Goal: Information Seeking & Learning: Learn about a topic

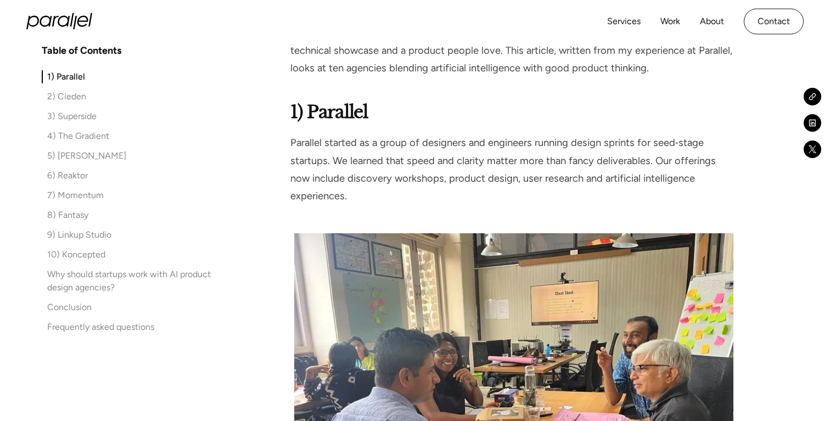
scroll to position [765, 0]
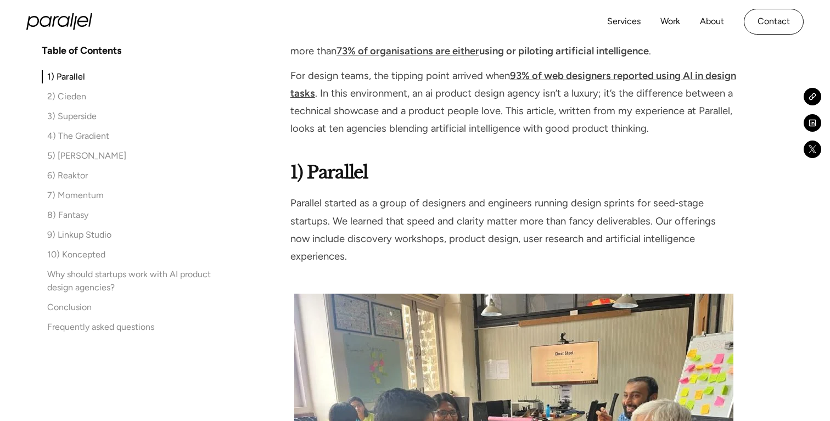
click at [332, 174] on strong "1) Parallel" at bounding box center [328, 172] width 77 height 22
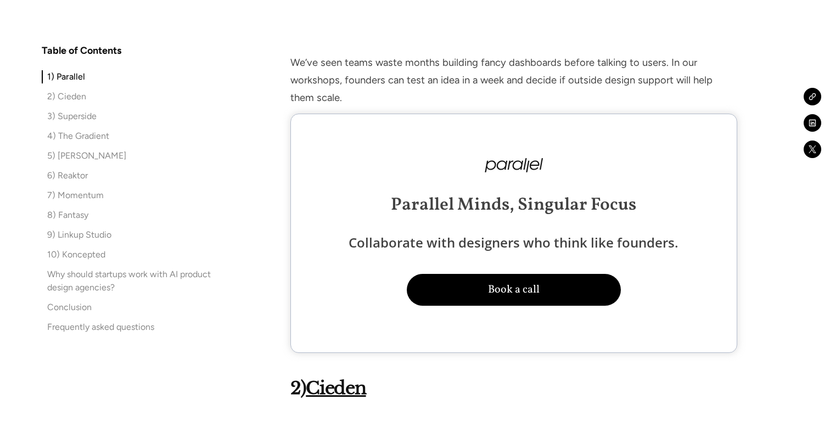
scroll to position [1692, 0]
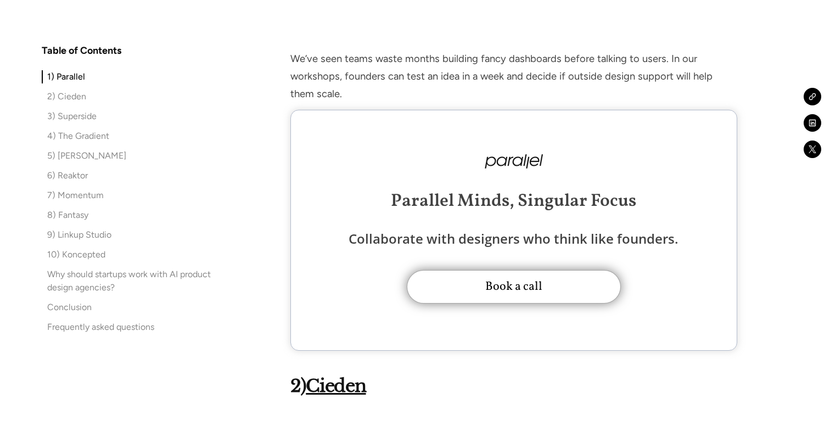
click at [500, 271] on button "Book a call" at bounding box center [514, 287] width 214 height 34
type button "Book a call"
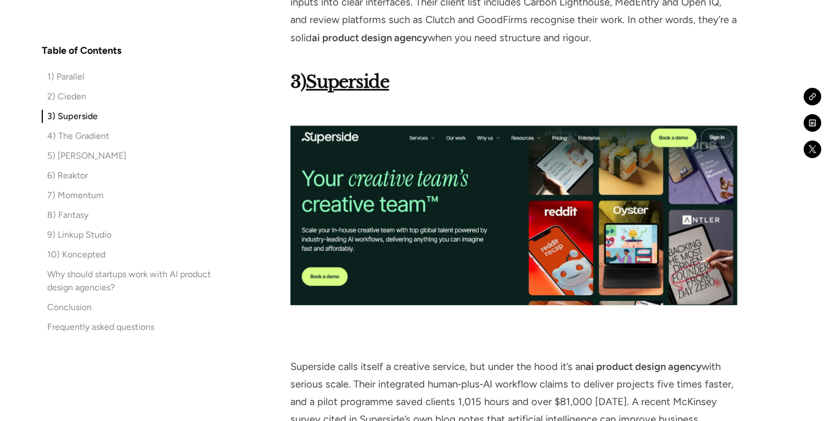
scroll to position [2479, 0]
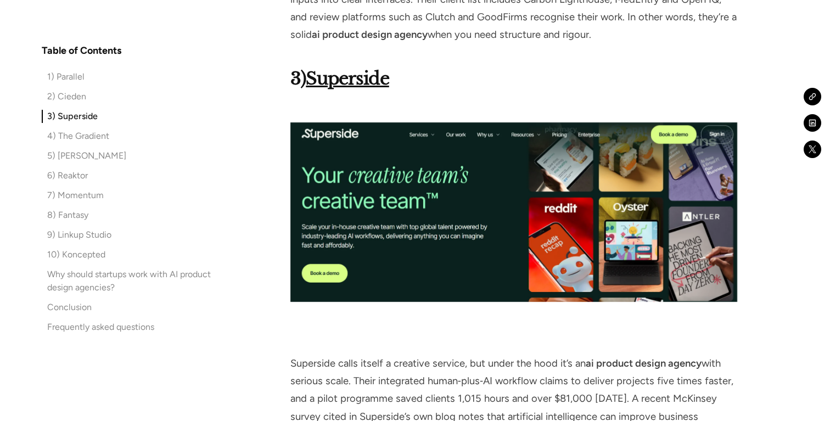
click at [362, 68] on strong "Superside" at bounding box center [347, 79] width 83 height 22
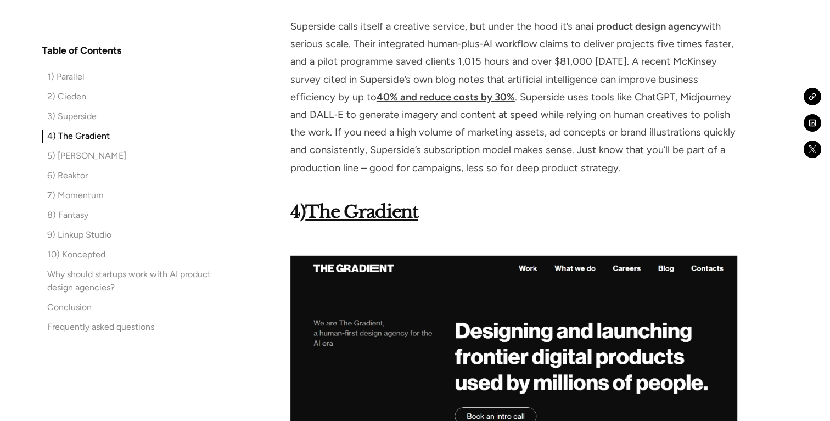
scroll to position [2822, 0]
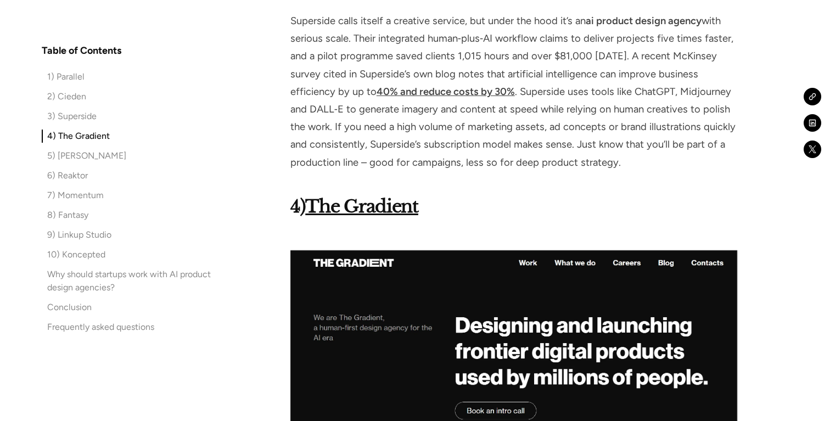
click at [371, 195] on strong "The Gradient" at bounding box center [361, 206] width 113 height 22
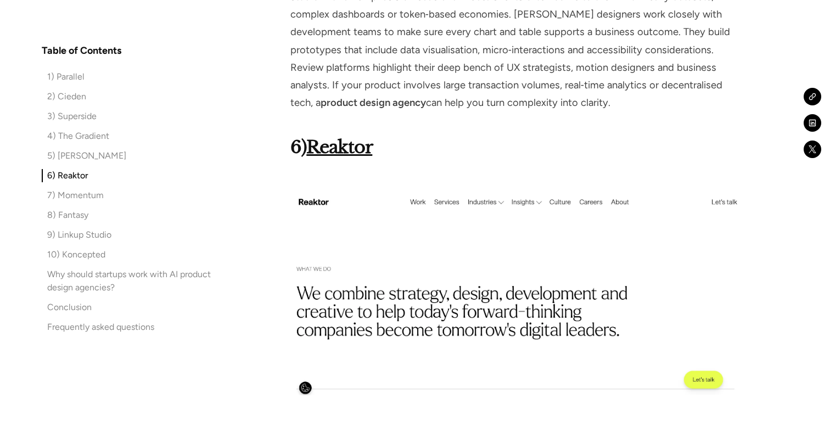
scroll to position [3963, 0]
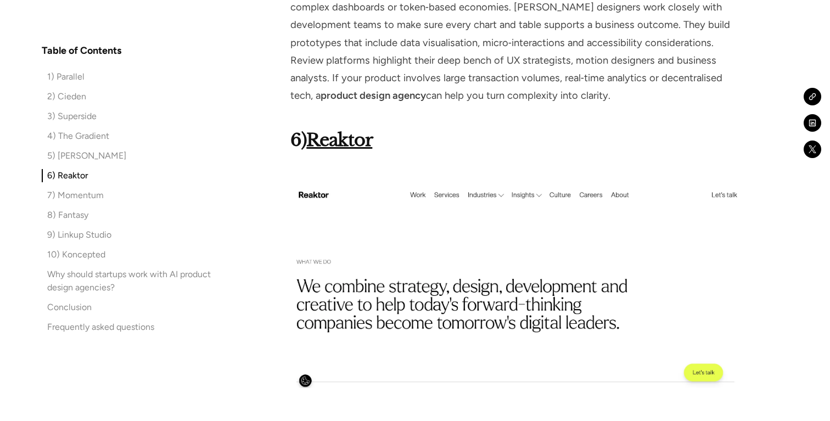
click at [358, 129] on strong "Reaktor" at bounding box center [339, 140] width 66 height 22
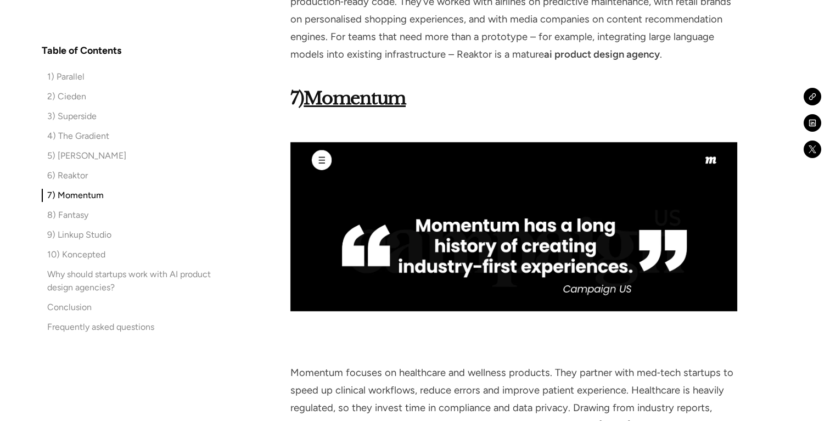
scroll to position [4520, 0]
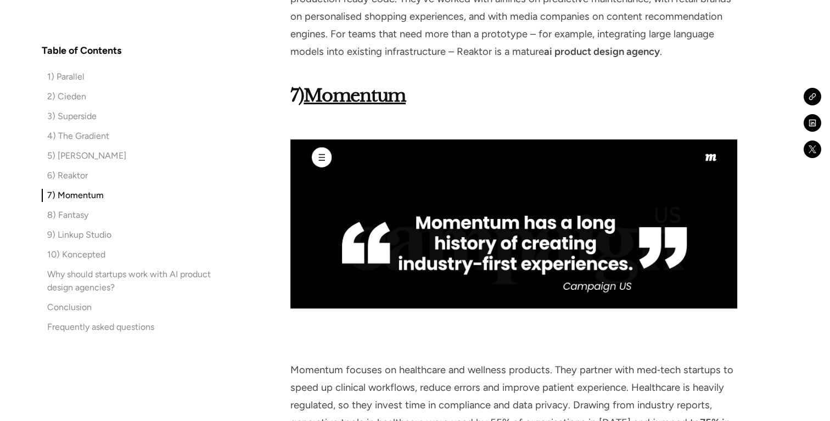
click at [359, 85] on strong "Momentum" at bounding box center [355, 96] width 102 height 22
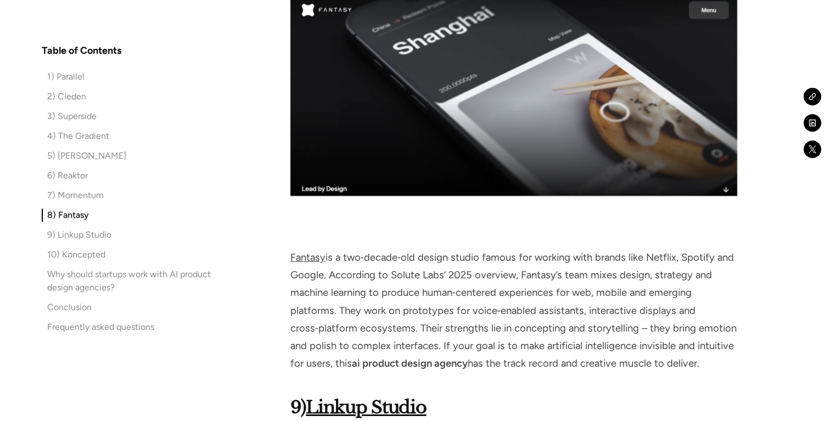
scroll to position [5128, 0]
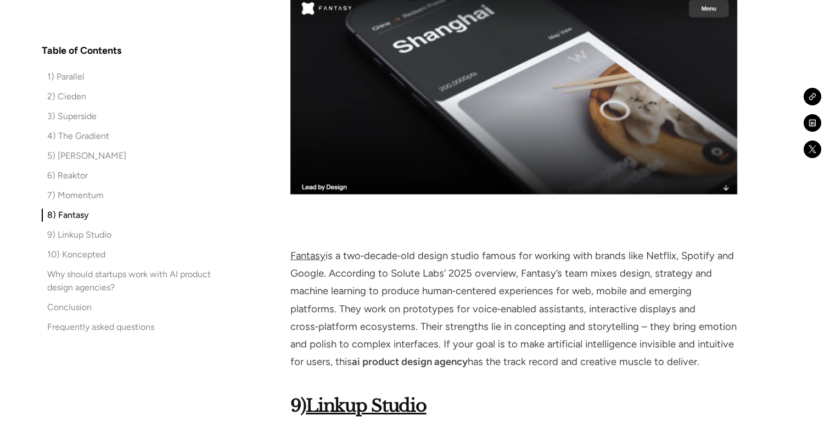
click at [304, 250] on link "Fantasy" at bounding box center [307, 256] width 35 height 12
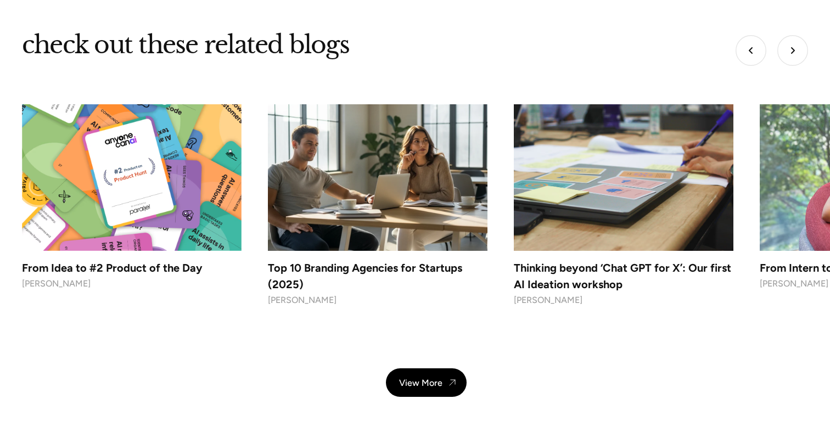
scroll to position [8293, 0]
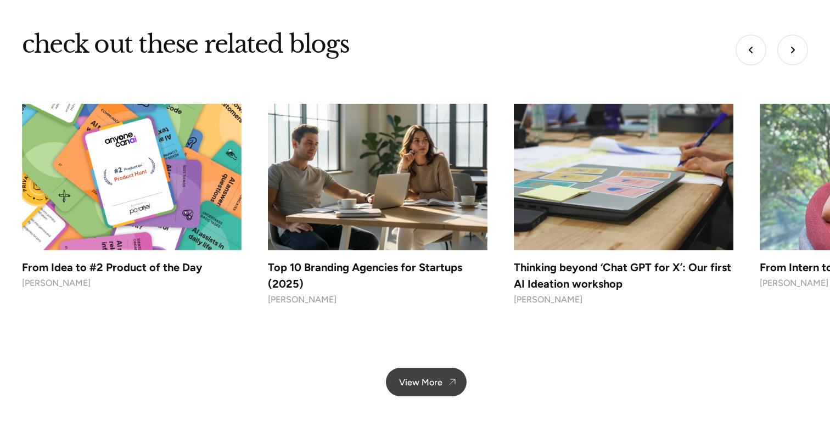
click at [436, 377] on div "View More" at bounding box center [420, 382] width 43 height 10
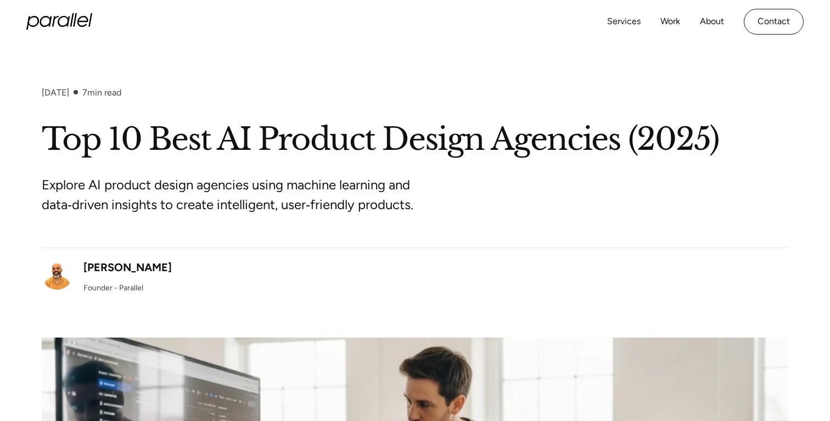
click at [69, 21] on icon "home" at bounding box center [59, 21] width 66 height 16
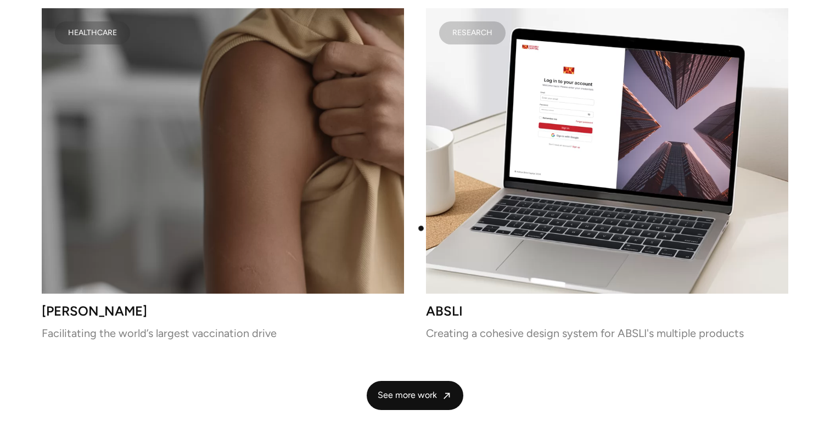
scroll to position [2799, 0]
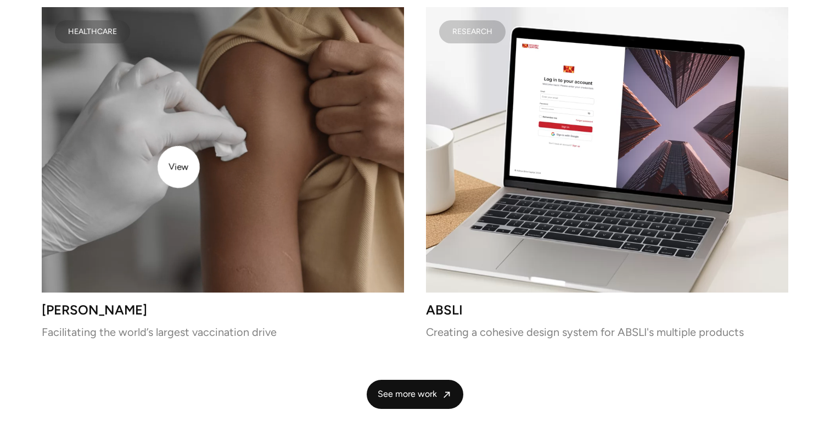
click at [178, 167] on video at bounding box center [223, 150] width 362 height 286
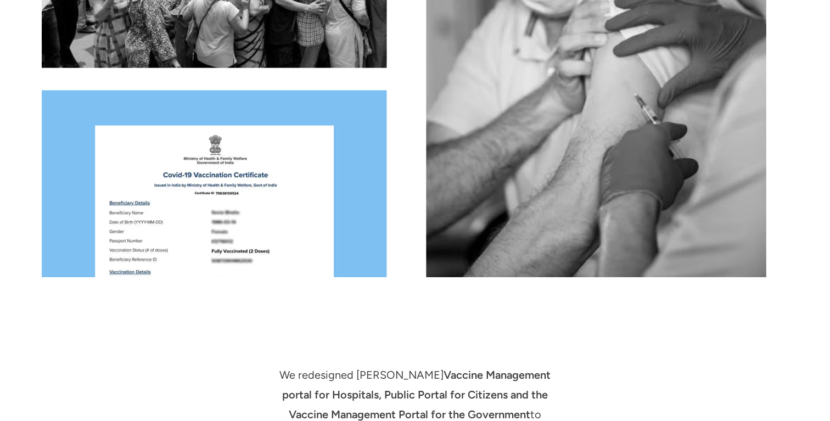
scroll to position [1127, 0]
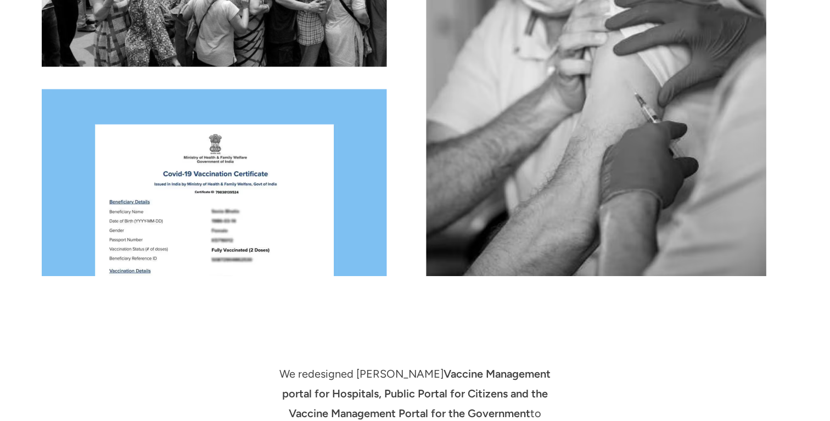
click at [233, 195] on img at bounding box center [214, 182] width 345 height 187
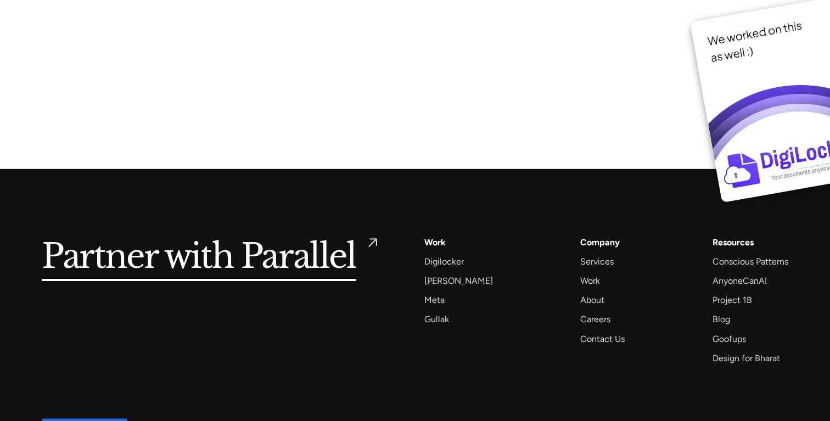
scroll to position [8457, 0]
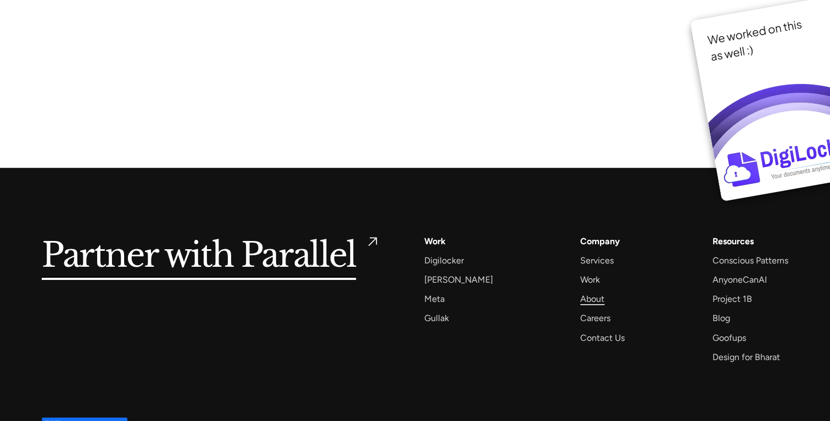
click at [580, 292] on div "About" at bounding box center [592, 299] width 24 height 15
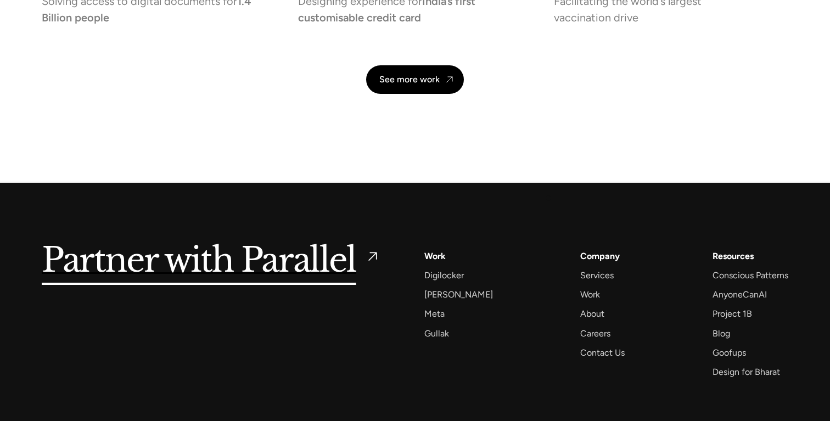
scroll to position [2653, 0]
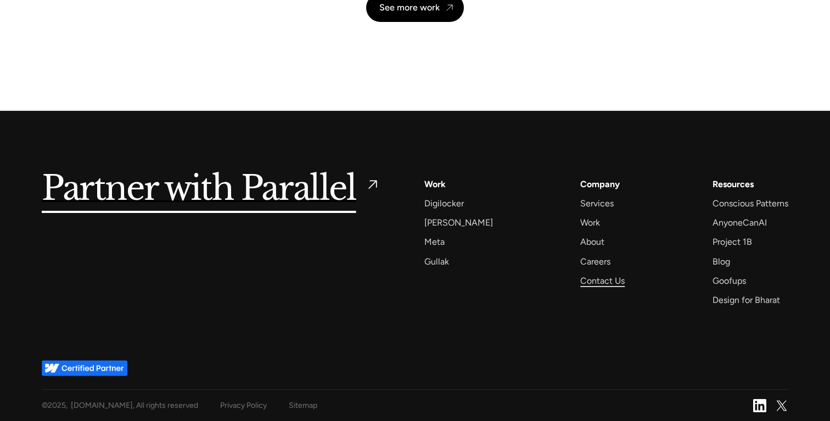
click at [580, 281] on div "Contact Us" at bounding box center [602, 280] width 44 height 15
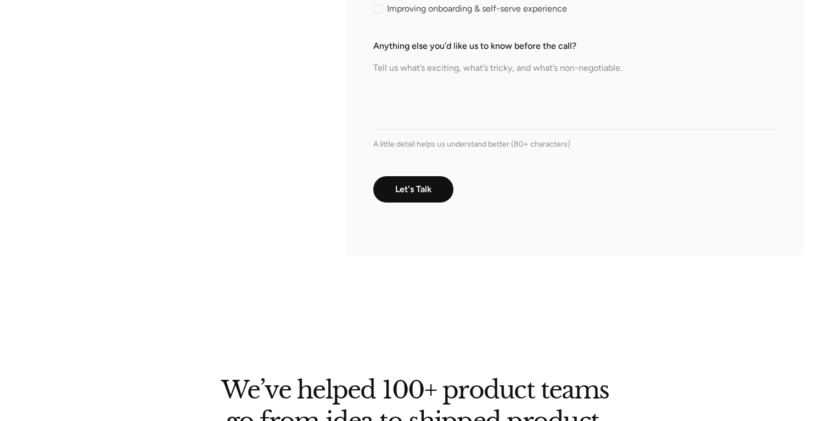
scroll to position [1760, 0]
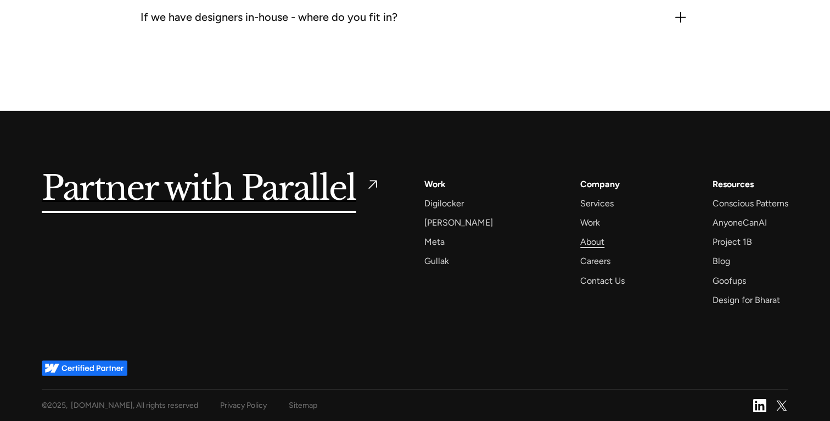
click at [580, 239] on div "About" at bounding box center [592, 241] width 24 height 15
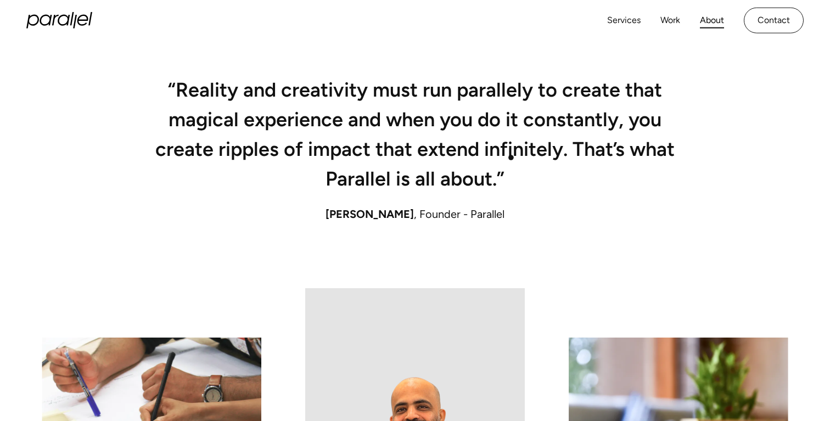
scroll to position [770, 0]
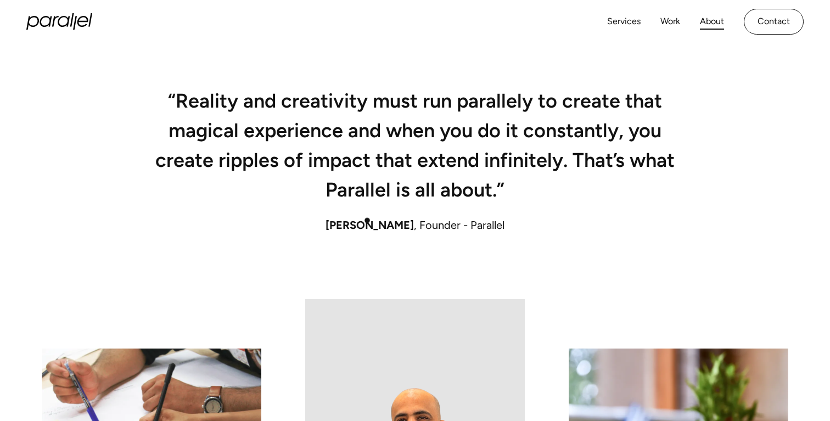
click at [367, 220] on span "[PERSON_NAME]" at bounding box center [370, 225] width 88 height 13
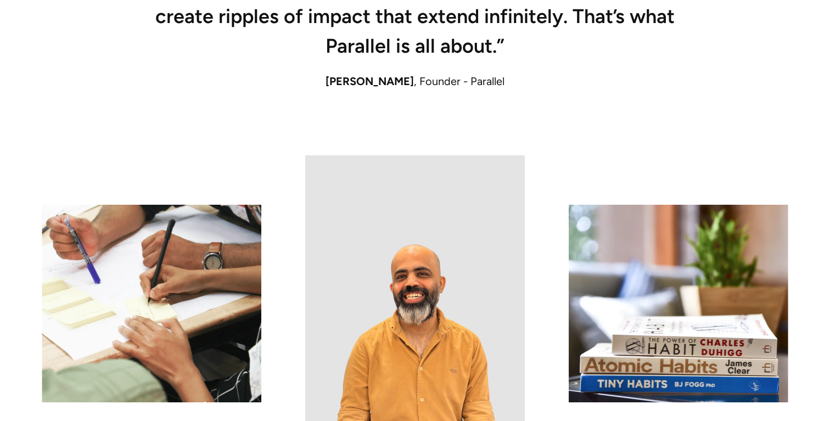
click at [415, 296] on img at bounding box center [415, 303] width 220 height 297
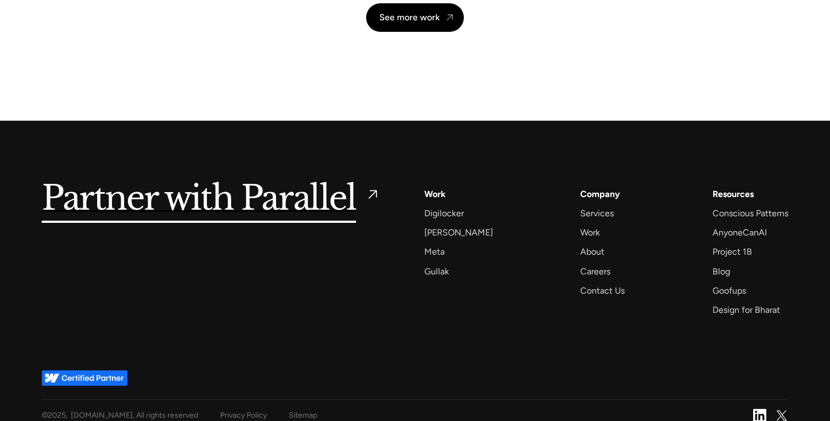
scroll to position [2646, 0]
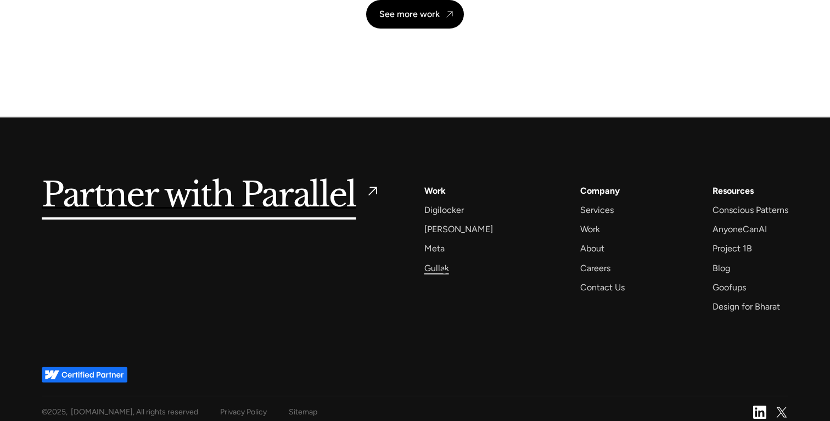
click at [444, 270] on div "Gullak" at bounding box center [436, 268] width 25 height 15
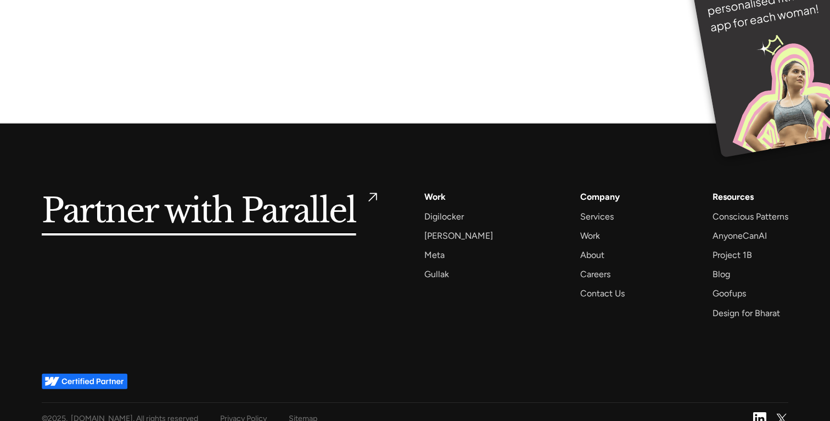
scroll to position [7584, 0]
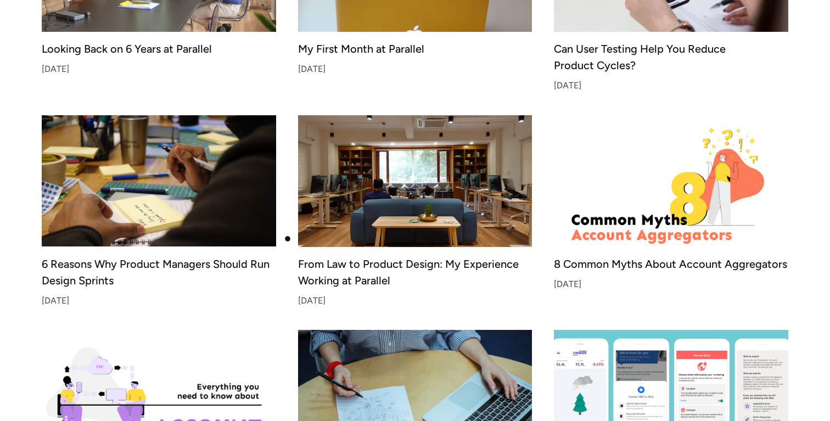
scroll to position [1551, 0]
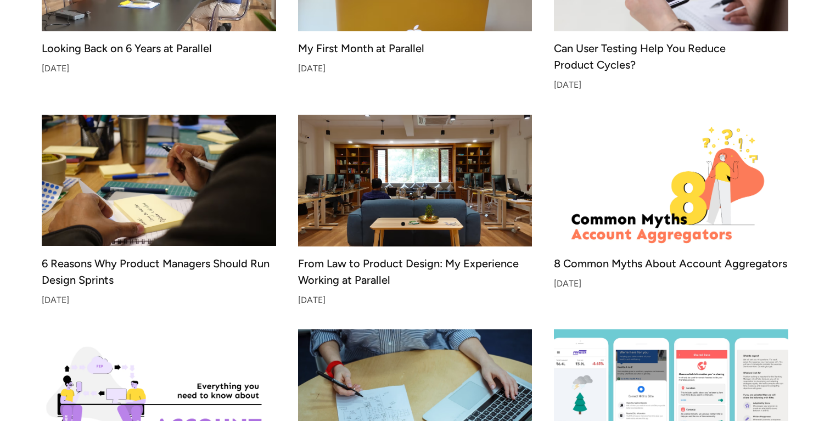
click at [404, 223] on img at bounding box center [415, 180] width 246 height 138
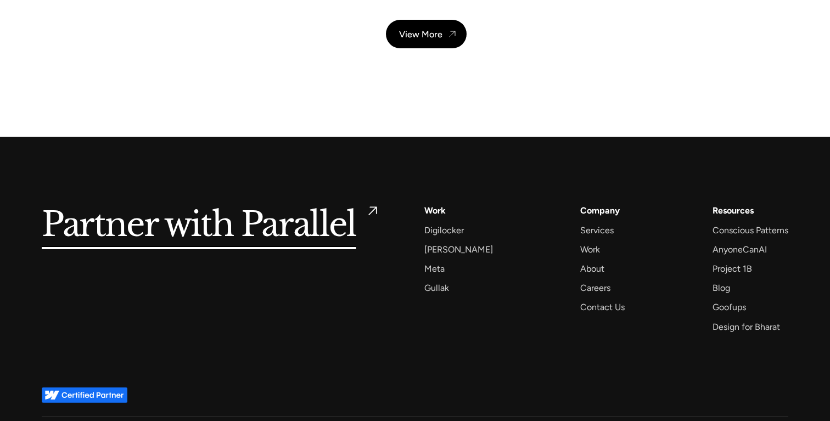
scroll to position [4400, 0]
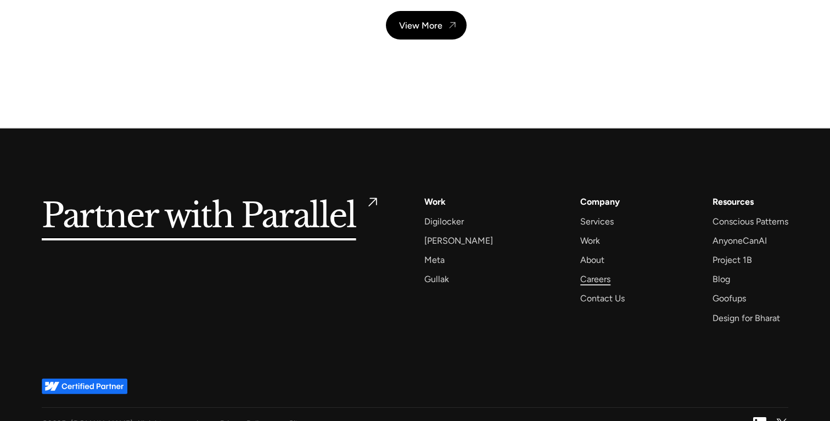
click at [588, 272] on div "Careers" at bounding box center [595, 279] width 30 height 15
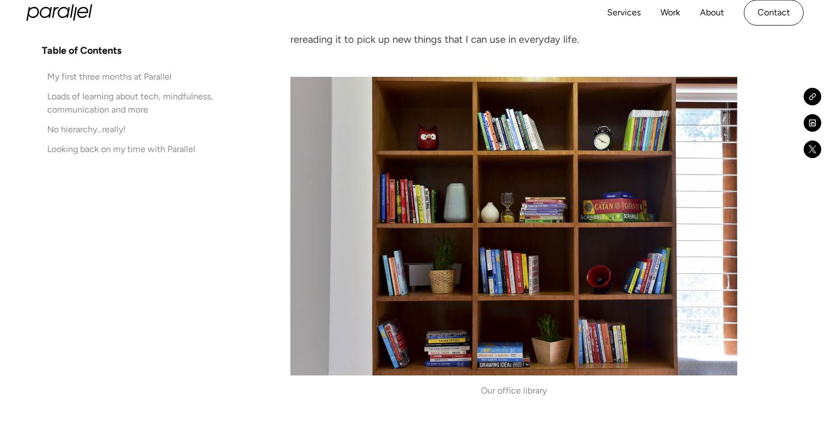
scroll to position [2363, 0]
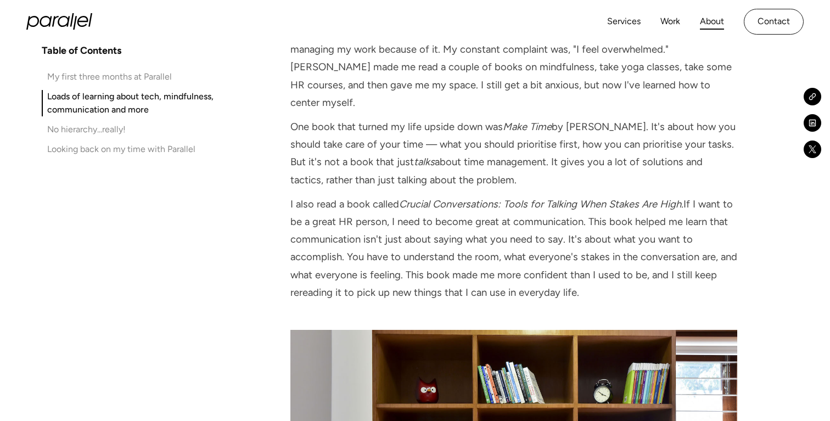
click at [714, 19] on link "About" at bounding box center [712, 22] width 24 height 16
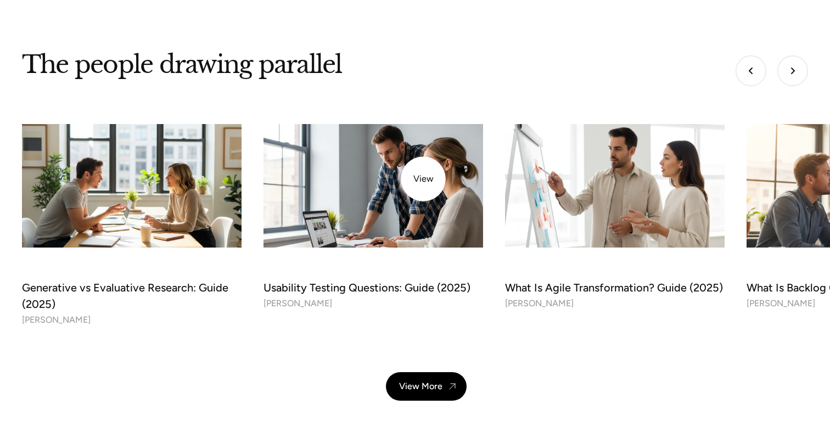
scroll to position [3602, 0]
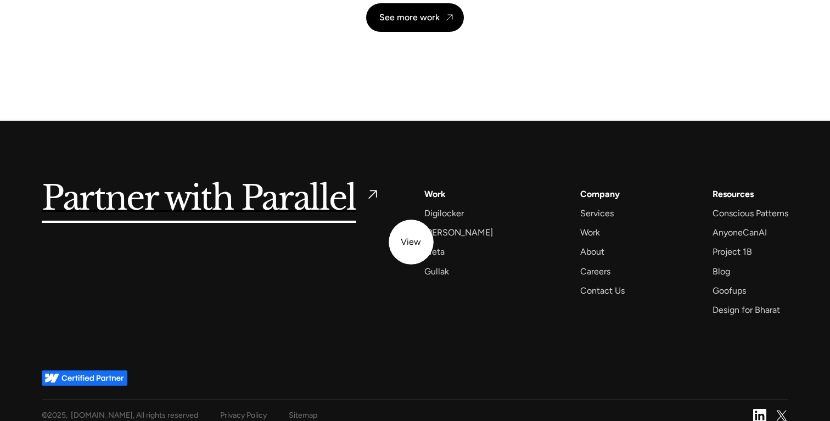
scroll to position [2653, 0]
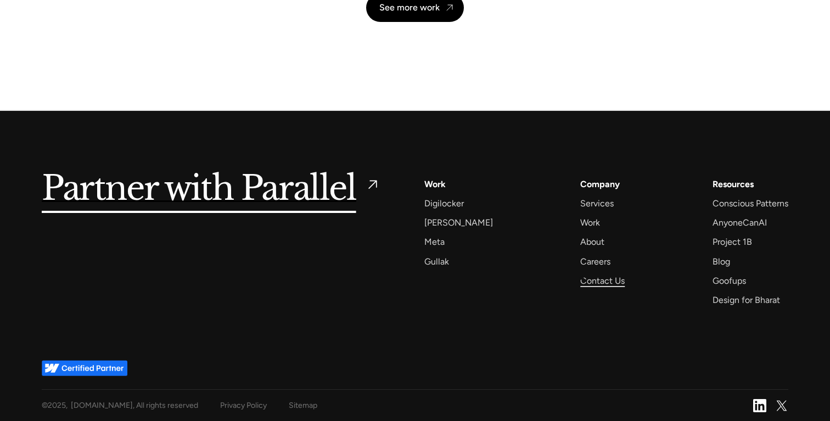
click at [582, 278] on div "Contact Us" at bounding box center [602, 280] width 44 height 15
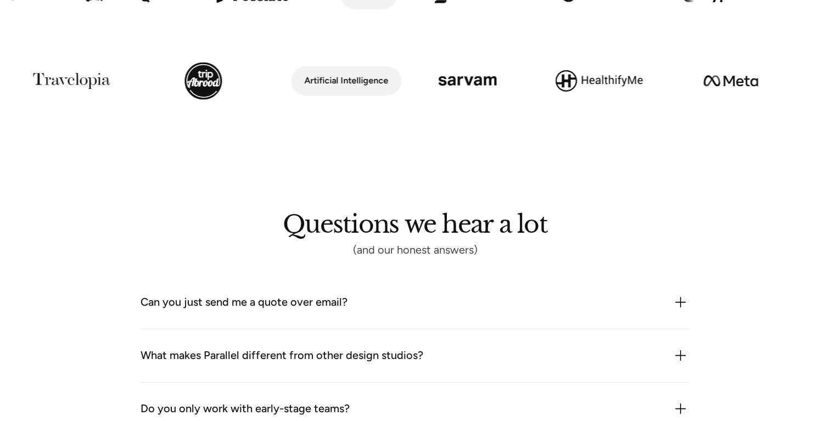
scroll to position [1050, 0]
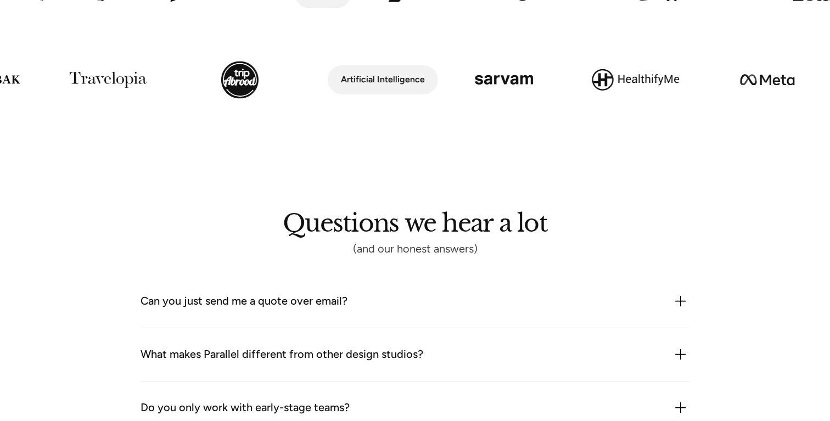
click at [493, 305] on div "Can you just send me a quote over email?" at bounding box center [415, 302] width 549 height 18
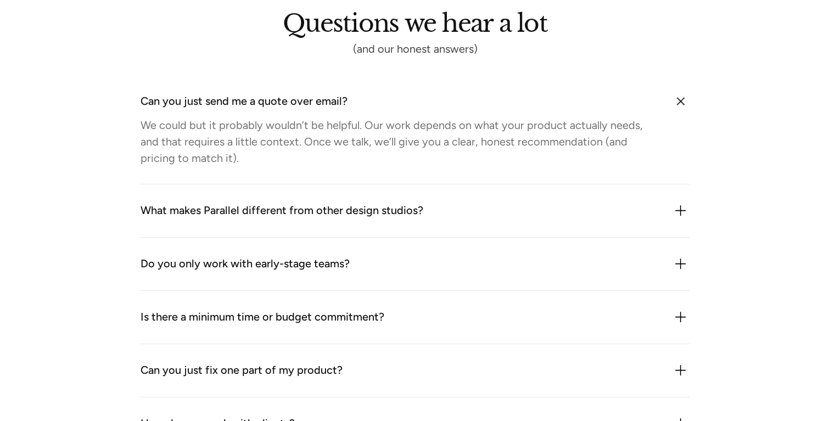
scroll to position [1257, 0]
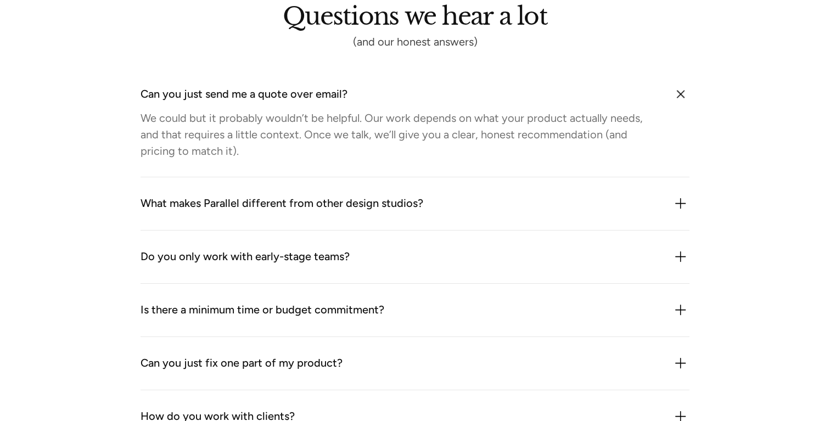
click at [576, 209] on div "What makes Parallel different from other design studios?" at bounding box center [415, 204] width 549 height 18
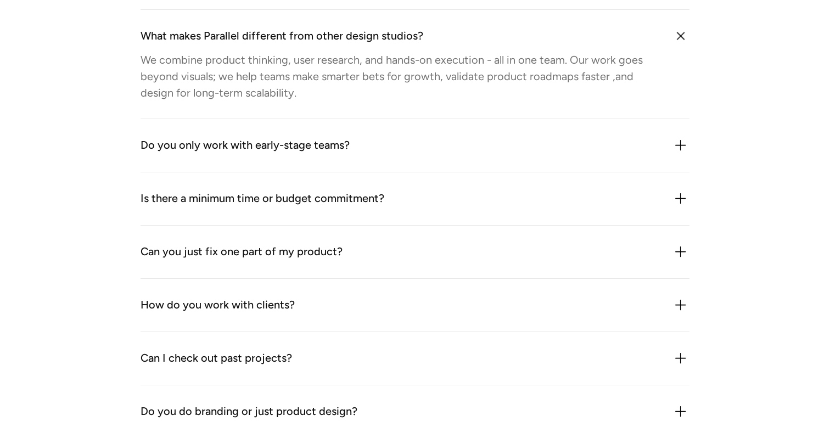
scroll to position [1428, 0]
